Goal: Transaction & Acquisition: Purchase product/service

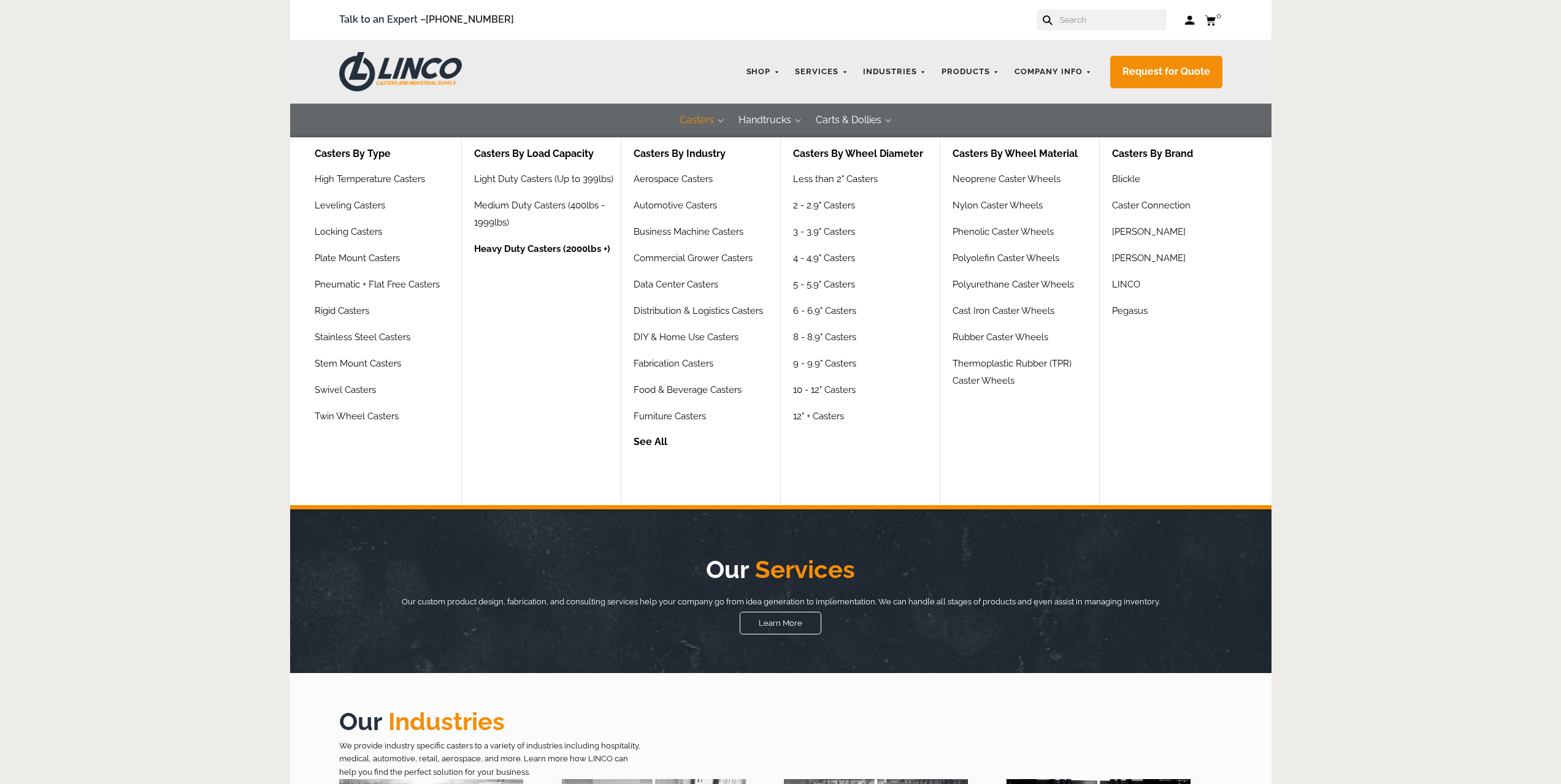
click at [516, 245] on link "Heavy Duty Casters (2000lbs +)" at bounding box center [542, 254] width 136 height 27
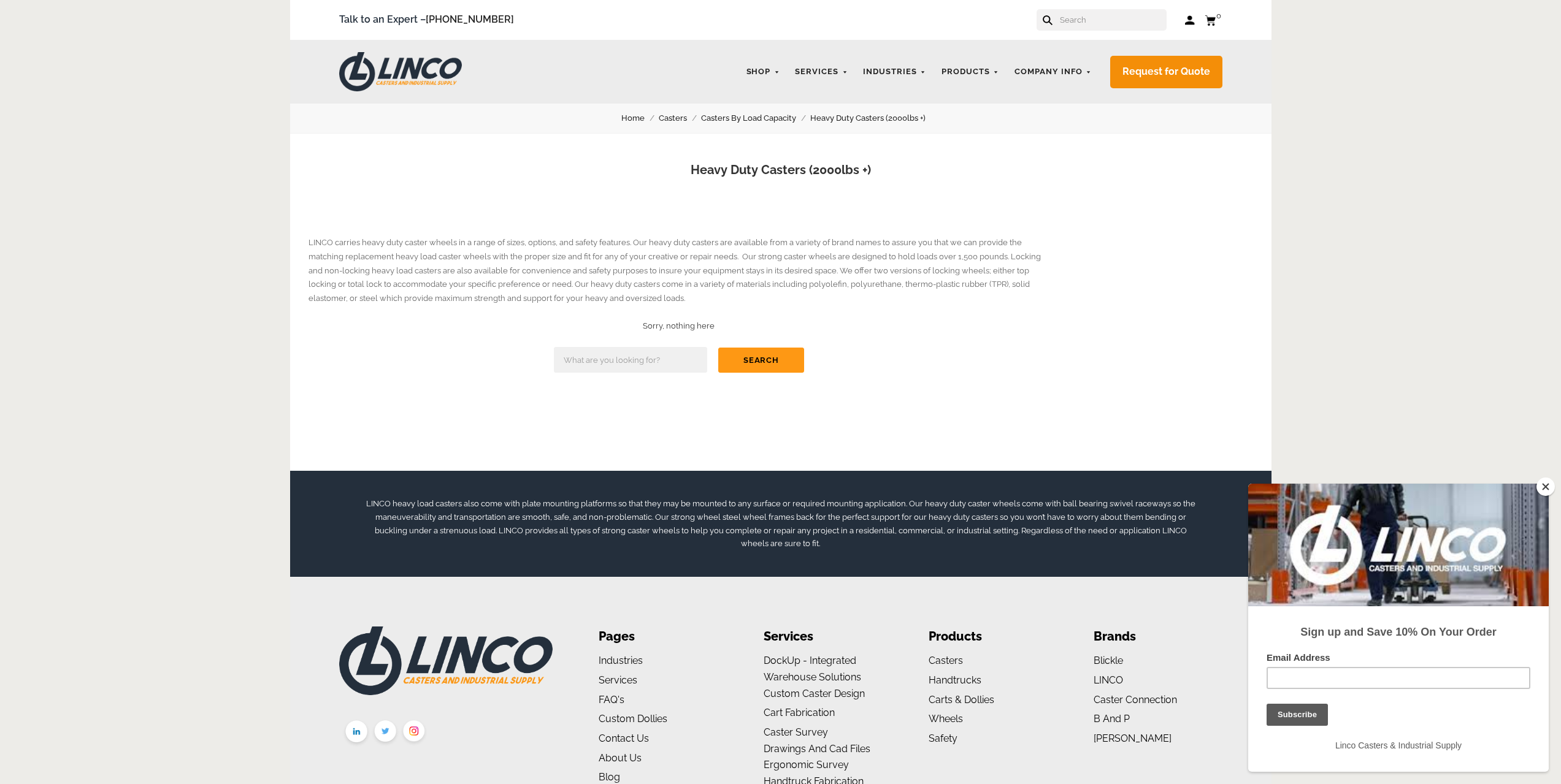
click at [676, 119] on link "Casters" at bounding box center [679, 118] width 42 height 13
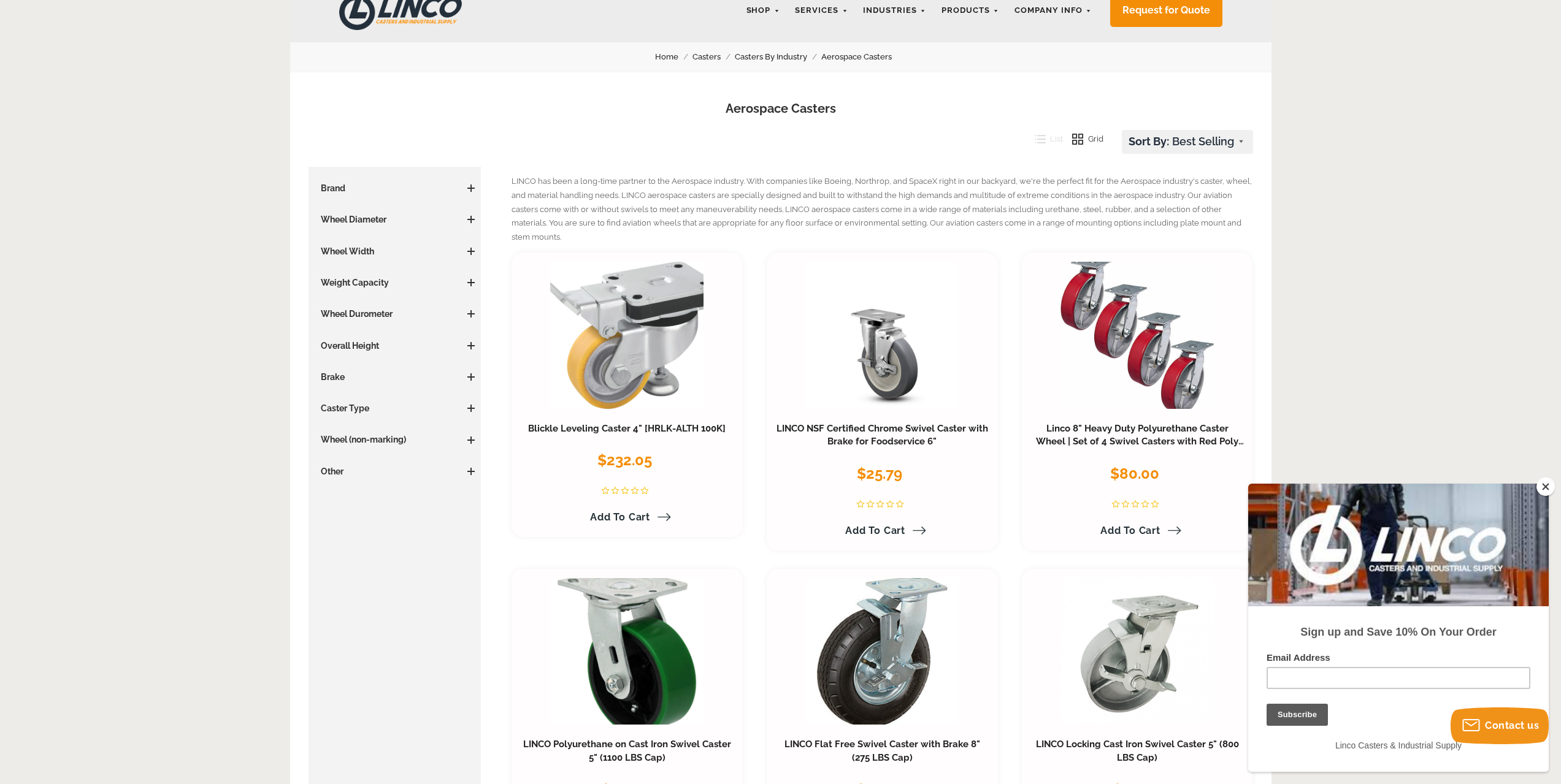
drag, startPoint x: 1547, startPoint y: 488, endPoint x: 47, endPoint y: 9, distance: 1574.6
click at [1547, 488] on button "Close" at bounding box center [1545, 486] width 18 height 18
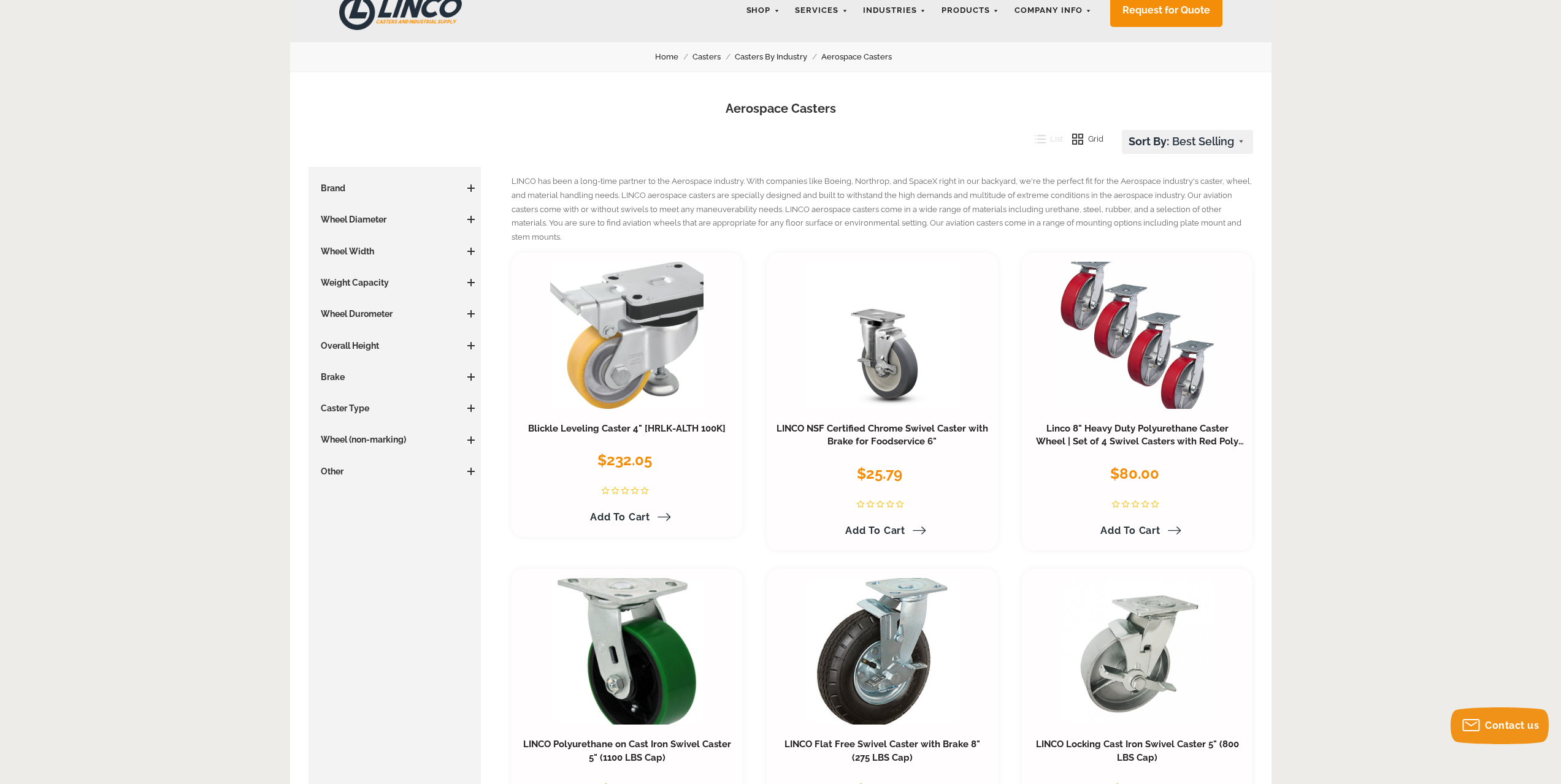
click at [469, 252] on span at bounding box center [471, 251] width 8 height 1
click at [351, 364] on link "2 Inches (29)" at bounding box center [398, 366] width 155 height 13
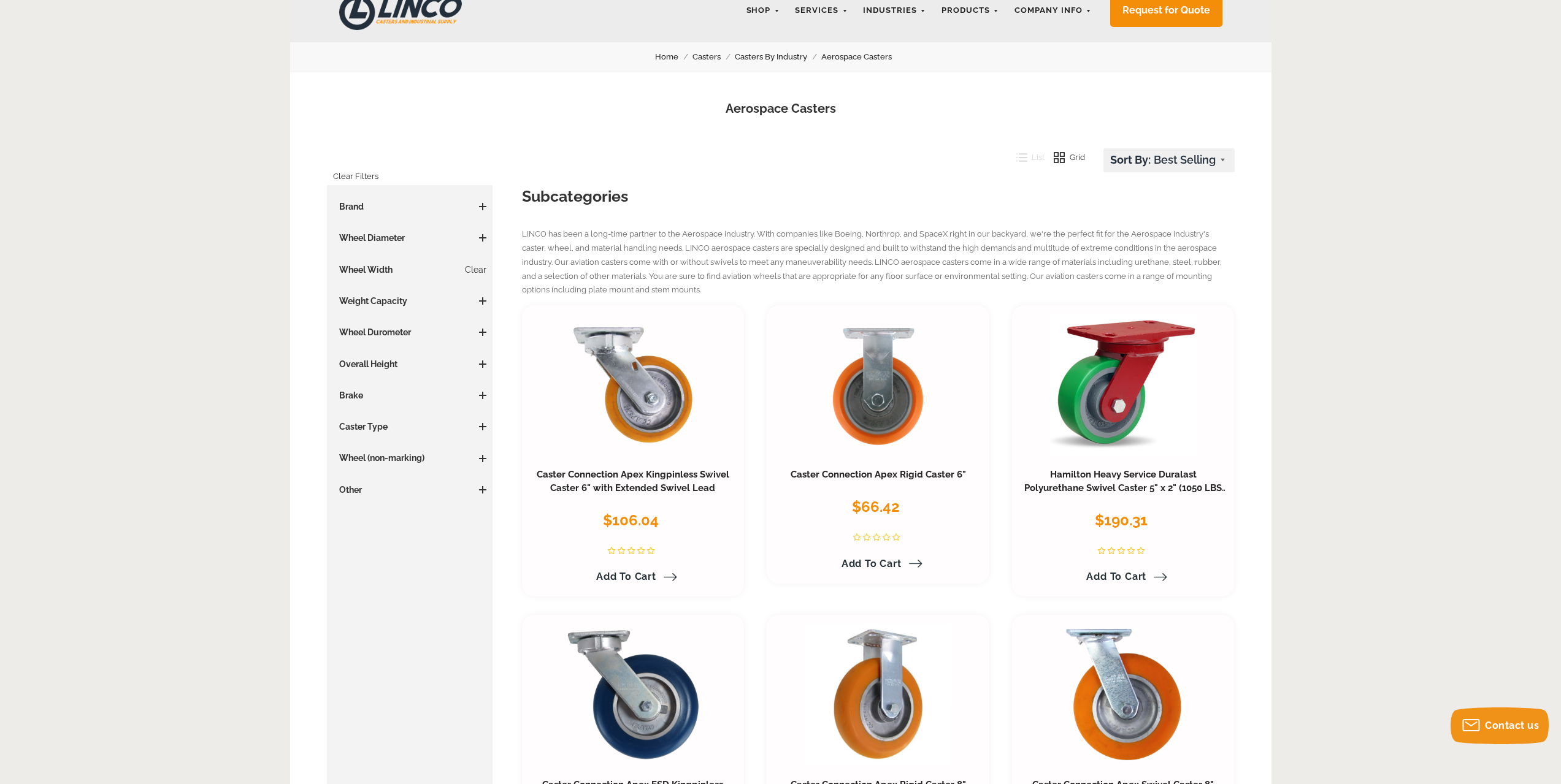
click at [479, 303] on span at bounding box center [483, 301] width 8 height 8
click at [379, 362] on link "1000+ LBS (7)" at bounding box center [412, 361] width 148 height 13
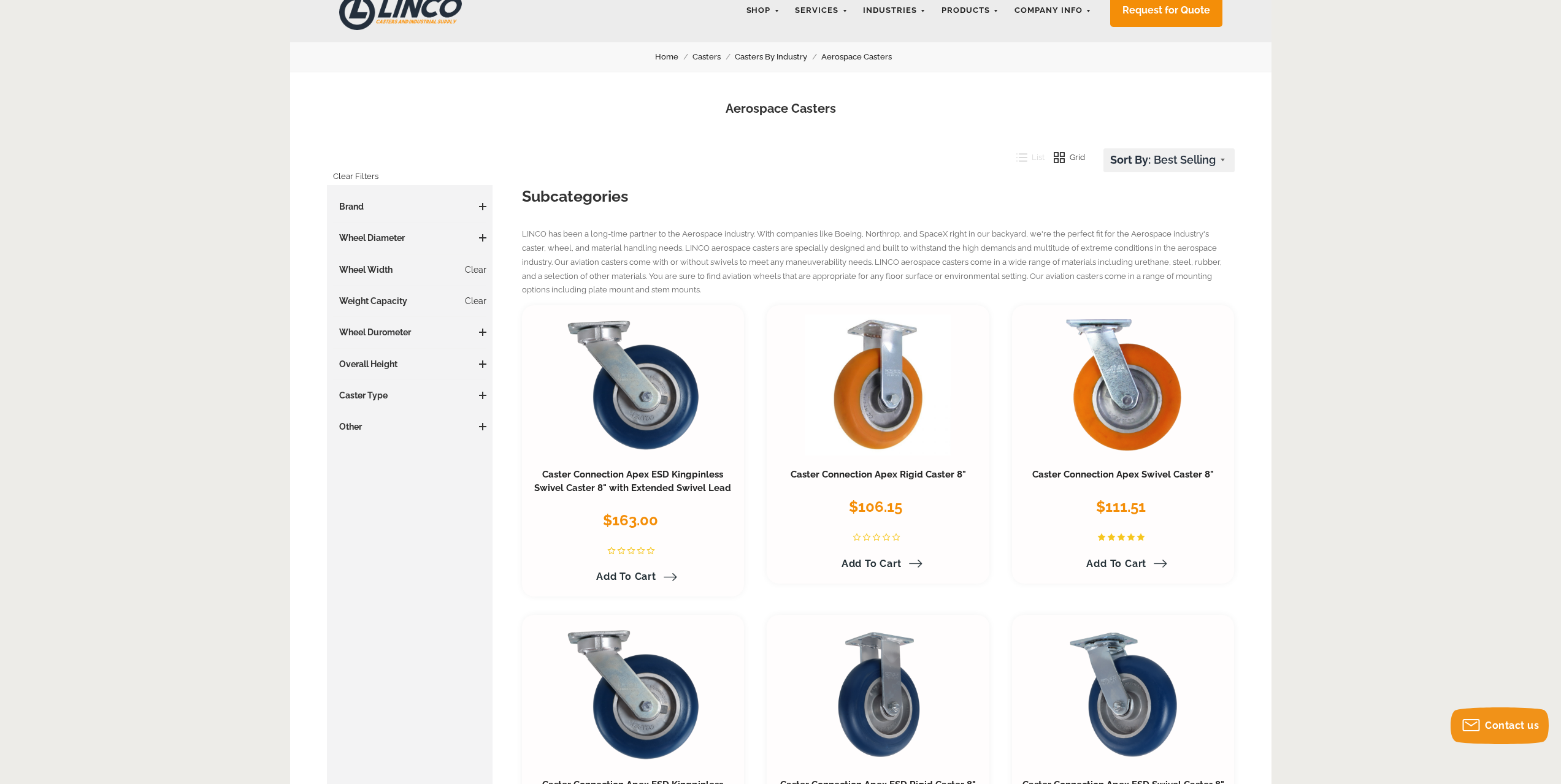
click at [481, 241] on span at bounding box center [483, 238] width 8 height 8
click at [483, 399] on h3 "Caster Type" at bounding box center [409, 395] width 154 height 12
click at [480, 400] on h3 "Caster Type" at bounding box center [409, 395] width 154 height 12
click at [482, 395] on span at bounding box center [483, 395] width 8 height 1
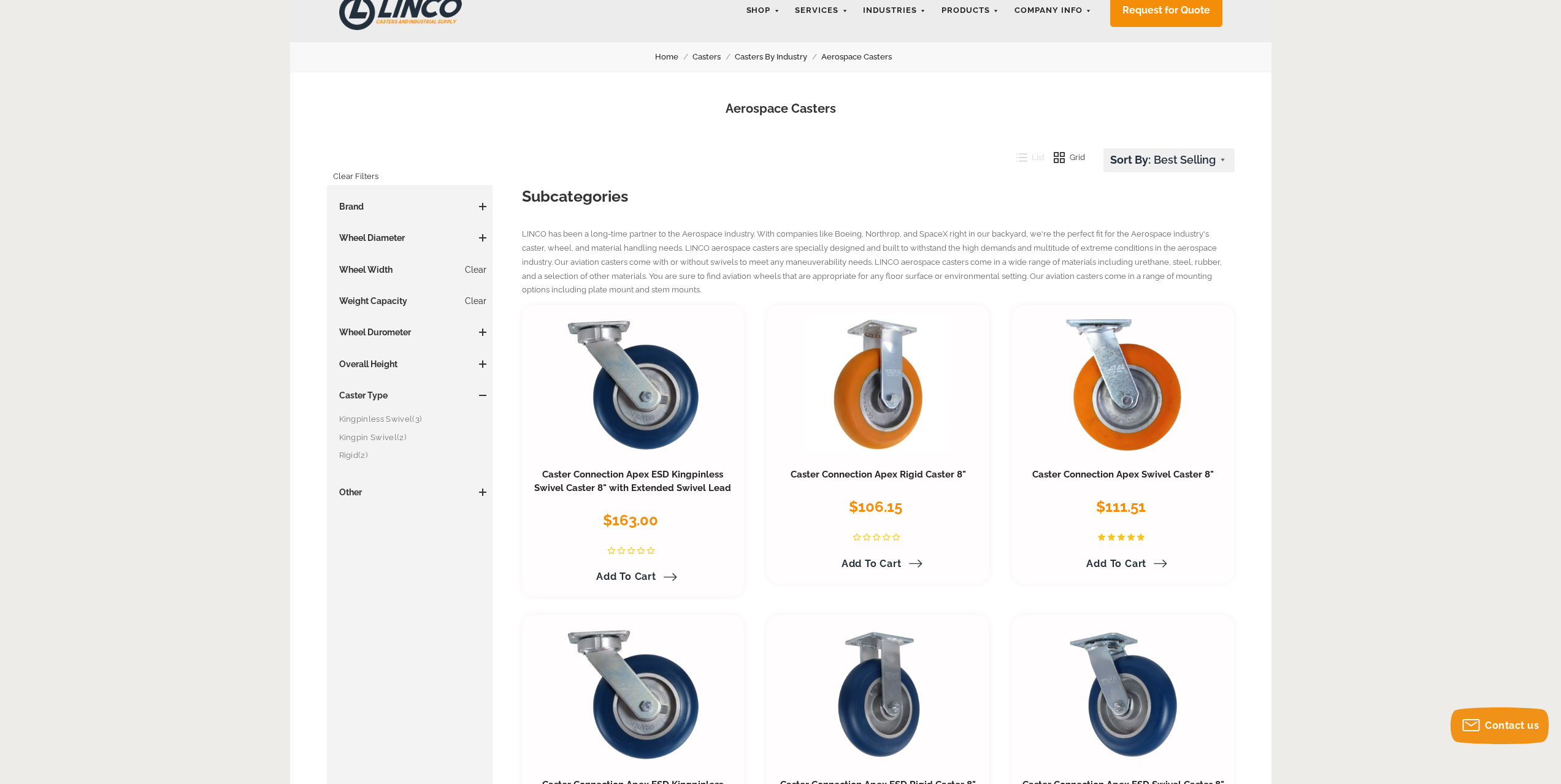
click at [483, 490] on span at bounding box center [482, 492] width 1 height 8
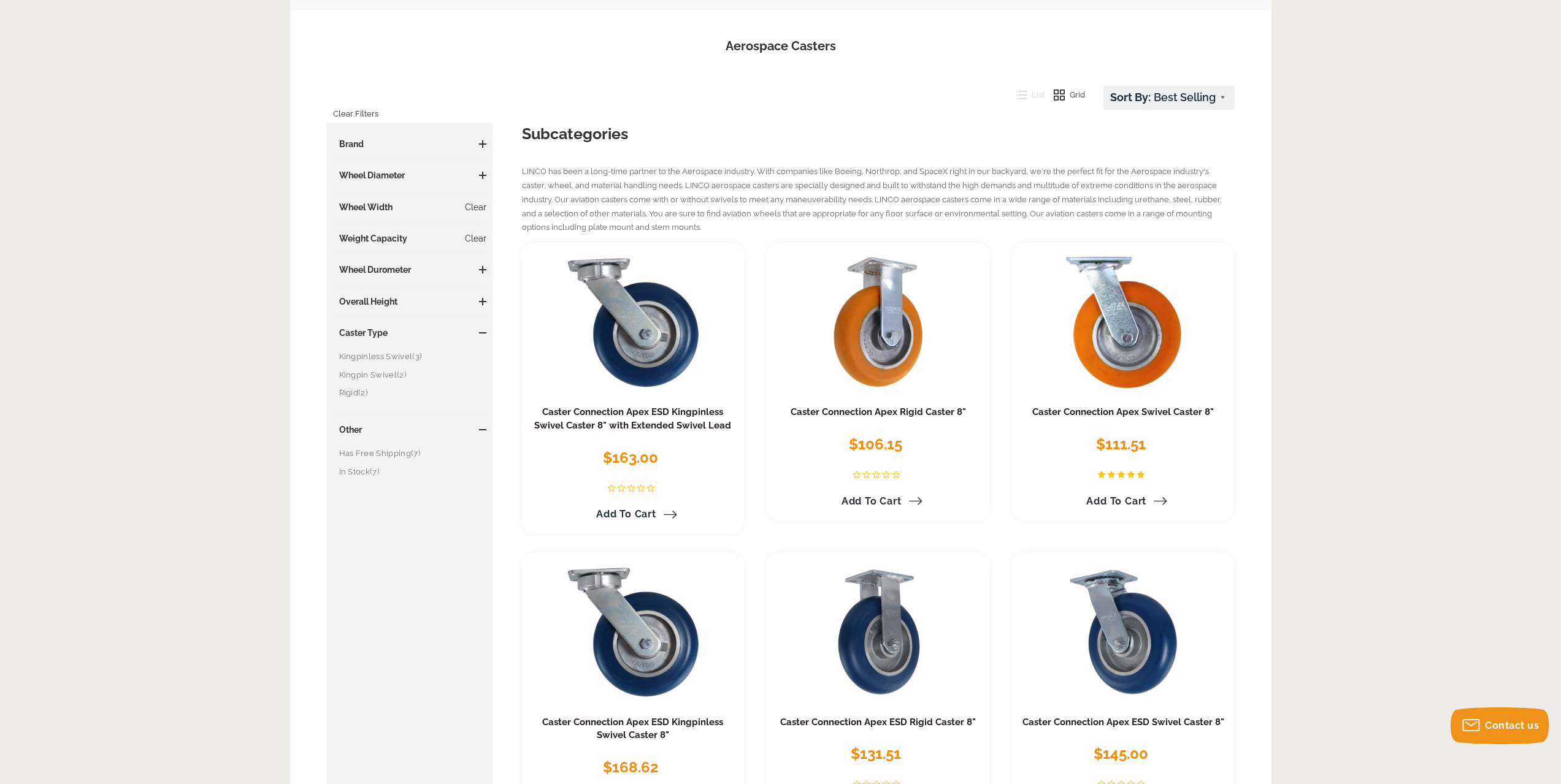
scroll to position [123, 0]
